Goal: Check status: Check status

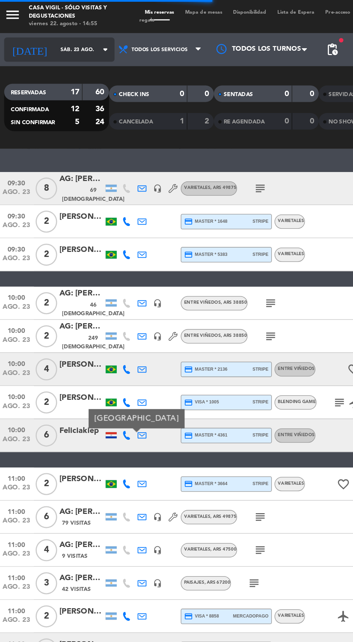
click at [67, 32] on icon "arrow_drop_down" at bounding box center [71, 32] width 9 height 9
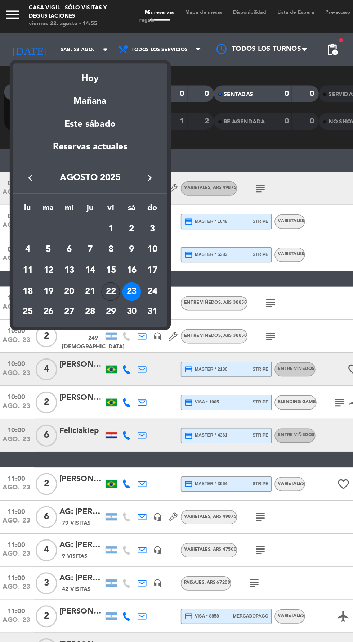
click at [78, 192] on div "22" at bounding box center [75, 190] width 12 height 12
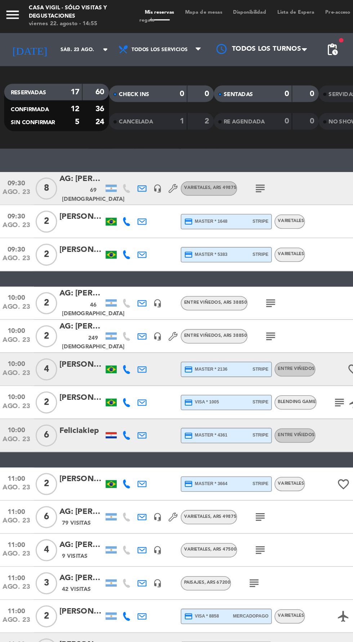
type input "vie. 22 ago."
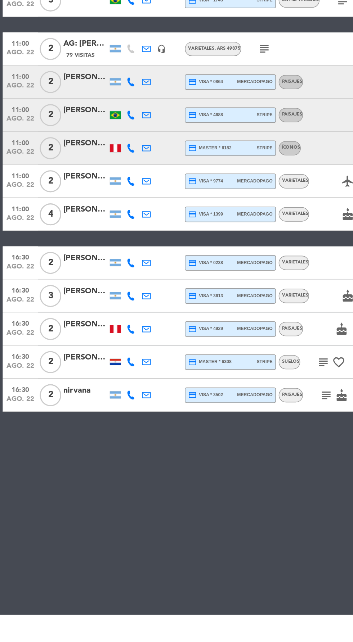
click at [75, 477] on div at bounding box center [75, 477] width 7 height 4
click at [135, 592] on div "09:30 [DATE] [DATE]: [PERSON_NAME] X 4/ NEW HARVEST 50 Visitas headset_mic Vari…" at bounding box center [176, 369] width 353 height 545
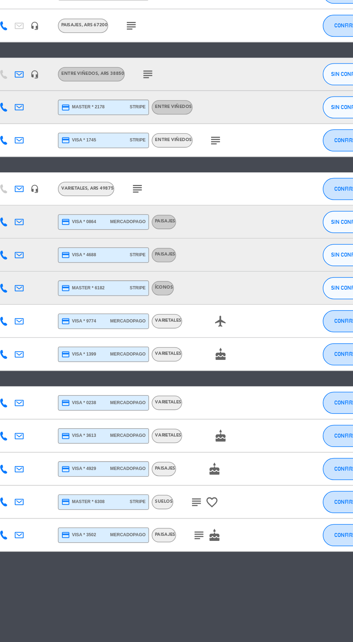
click at [209, 477] on icon "subject" at bounding box center [211, 477] width 9 height 9
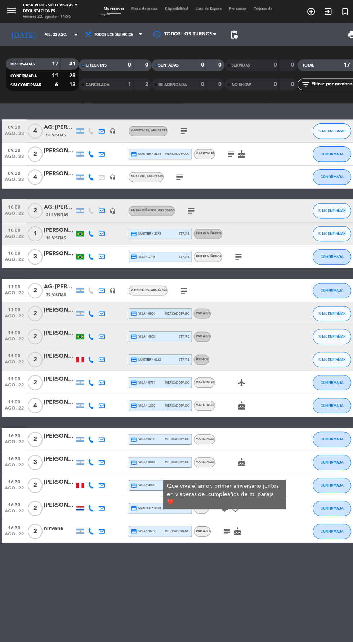
click at [212, 498] on icon "subject" at bounding box center [212, 498] width 9 height 9
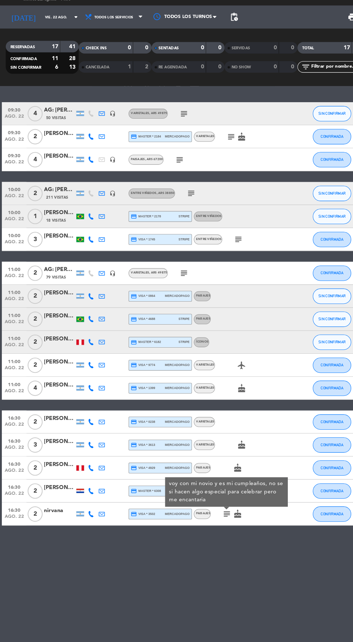
click at [229, 437] on icon "cake" at bounding box center [226, 434] width 9 height 9
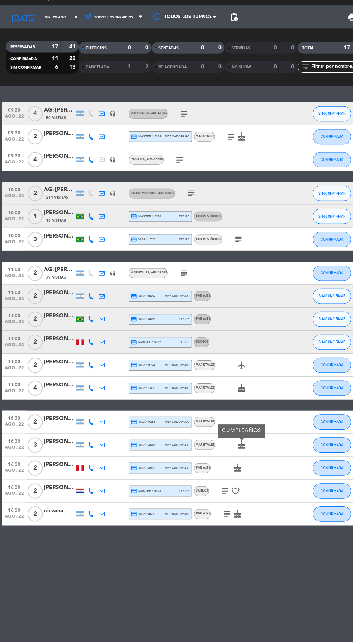
click at [222, 457] on icon "cake" at bounding box center [222, 455] width 9 height 9
